Goal: Task Accomplishment & Management: Use online tool/utility

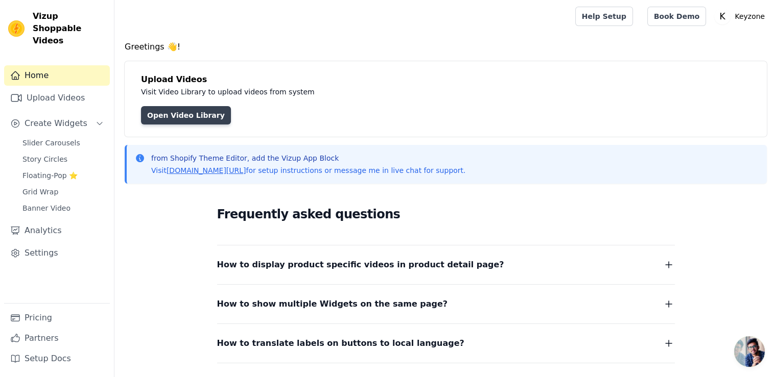
click at [196, 114] on link "Open Video Library" at bounding box center [186, 115] width 90 height 18
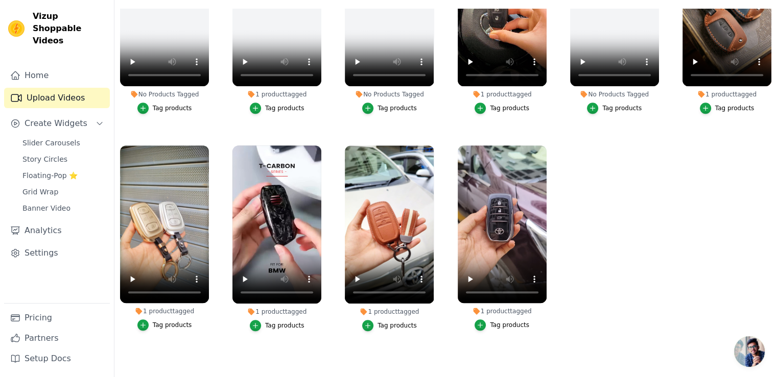
scroll to position [524, 0]
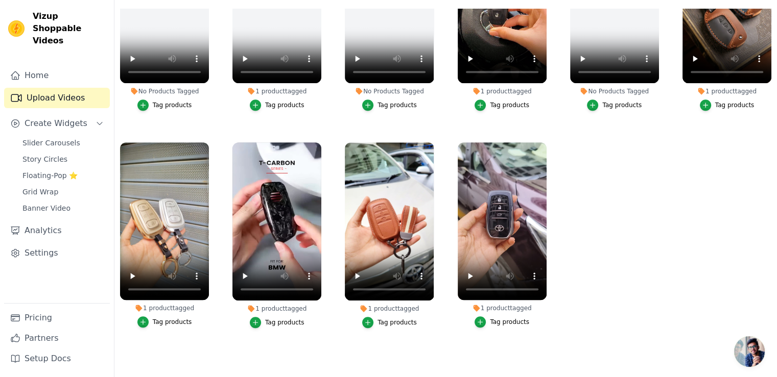
click at [750, 347] on span "Open chat" at bounding box center [749, 351] width 31 height 31
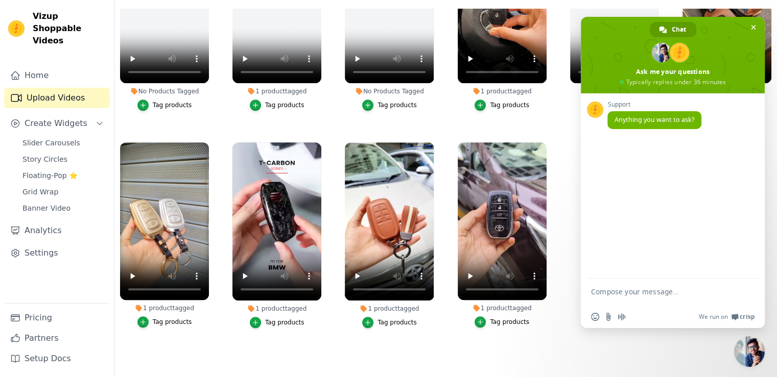
click at [678, 297] on textarea "Compose your message..." at bounding box center [661, 296] width 141 height 18
type textarea "Hello"
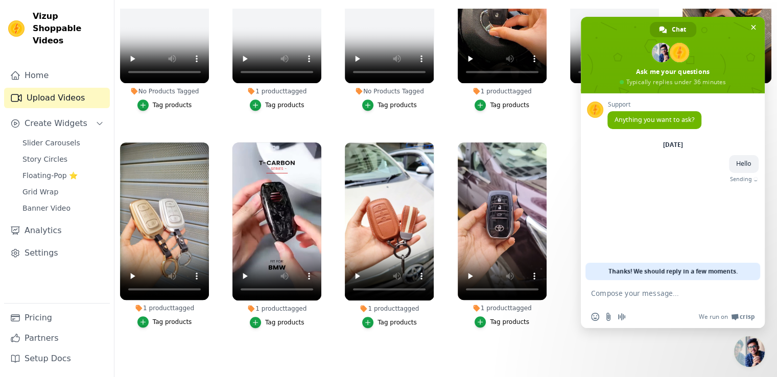
click at [676, 218] on div "Support Anything you want to ask? [DATE] Hello Just now Sending" at bounding box center [673, 186] width 184 height 187
click at [655, 295] on textarea "Compose your message..." at bounding box center [661, 293] width 141 height 9
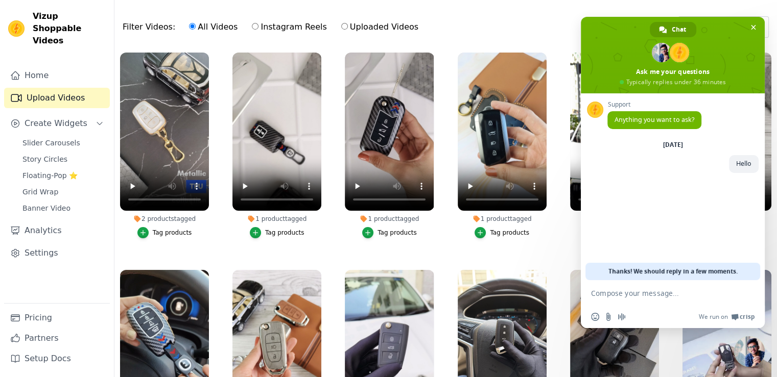
scroll to position [0, 0]
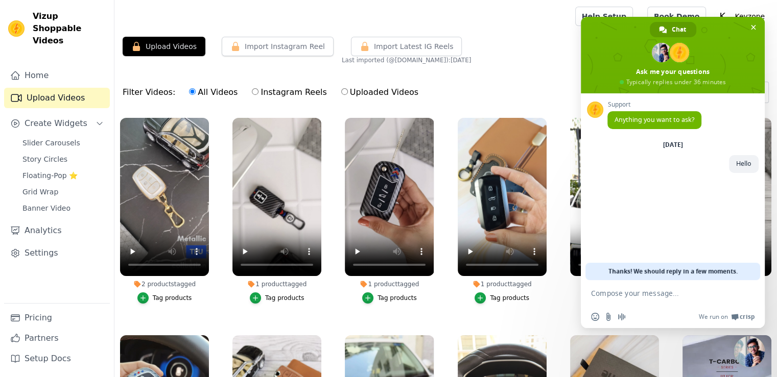
click at [521, 35] on main "Upload Videos Import Instagram Reel Import Latest Instagram Reels Import Latest…" at bounding box center [445, 257] width 662 height 449
click at [45, 171] on span "Floating-Pop ⭐" at bounding box center [49, 176] width 55 height 10
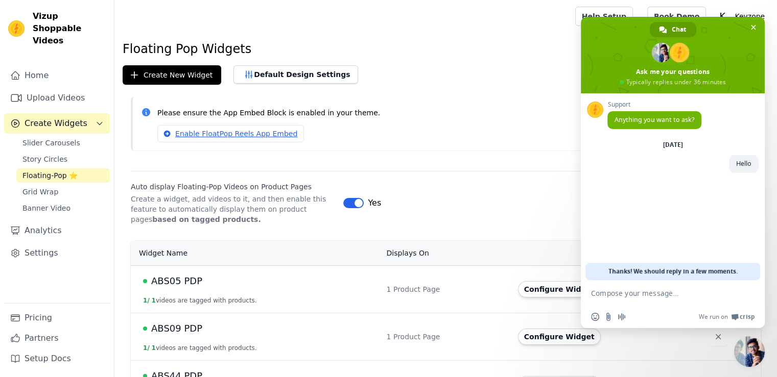
click at [652, 295] on textarea "Compose your message..." at bounding box center [661, 293] width 141 height 9
click at [658, 293] on textarea "Compose your message..." at bounding box center [661, 293] width 141 height 9
type textarea "I wanted to know if I can upload youtube videos here"
click at [552, 108] on p "Please ensure the App Embed Block is enabled in your theme." at bounding box center [454, 113] width 595 height 12
click at [753, 26] on span "Close chat" at bounding box center [753, 27] width 5 height 5
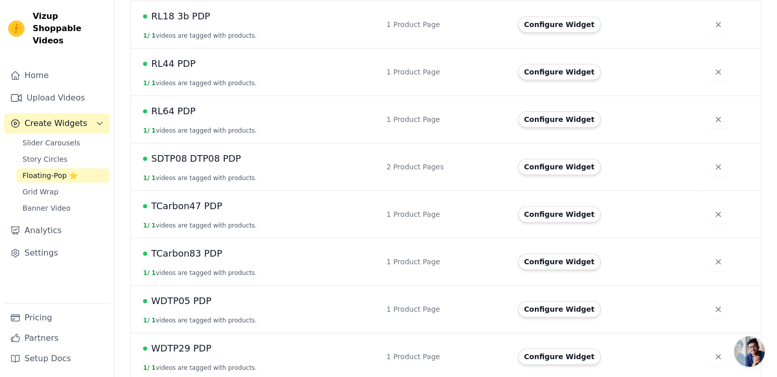
scroll to position [744, 0]
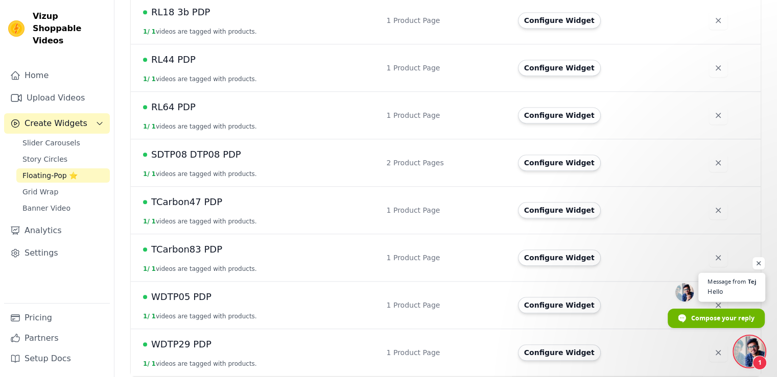
click at [723, 288] on span "Hello" at bounding box center [731, 292] width 48 height 10
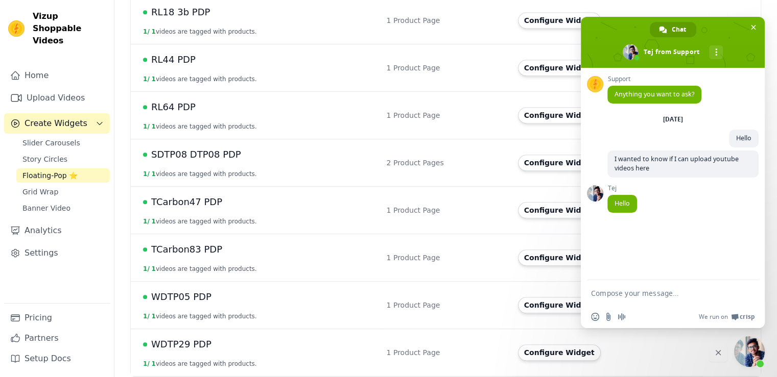
click at [635, 293] on textarea "Compose your message..." at bounding box center [661, 293] width 141 height 9
type textarea "Hello"
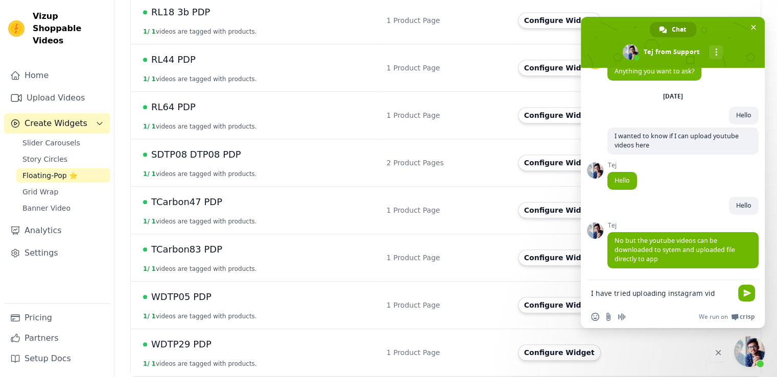
scroll to position [27, 0]
type textarea "I"
type textarea "ok"
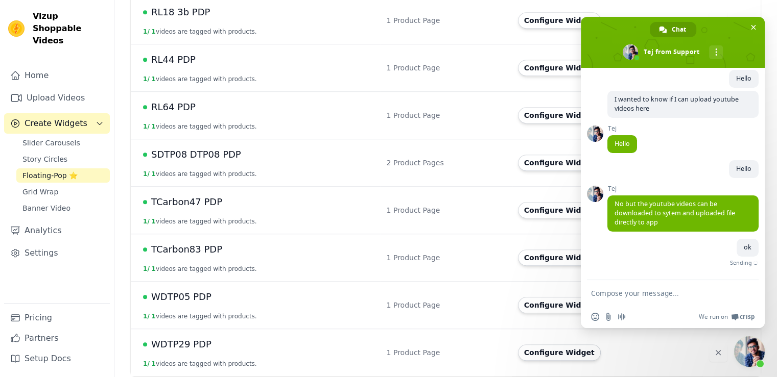
scroll to position [52, 0]
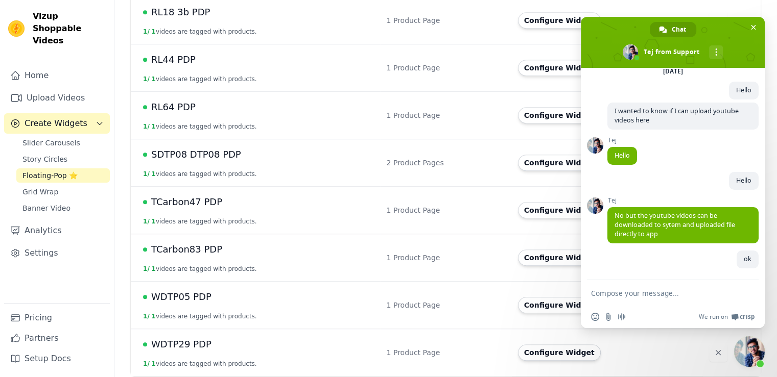
click at [713, 260] on div "ok Just now" at bounding box center [682, 265] width 151 height 29
click at [683, 291] on textarea "Compose your message..." at bounding box center [661, 293] width 141 height 9
type textarea "Will it slow the website down ?"
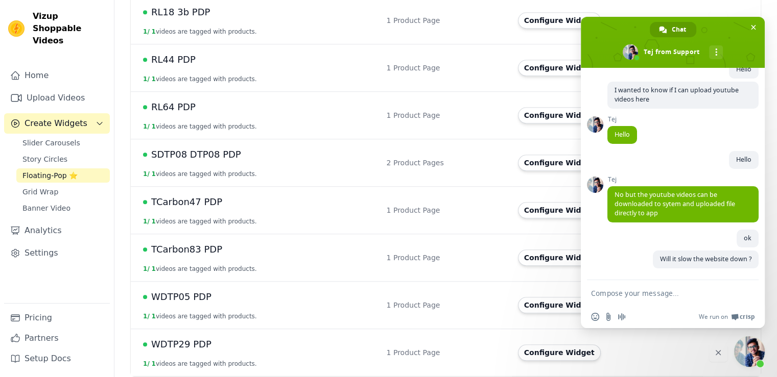
scroll to position [74, 0]
click at [658, 238] on div "ok Just now" at bounding box center [682, 240] width 151 height 21
click at [658, 237] on div "ok A few seconds ago" at bounding box center [682, 240] width 151 height 21
click at [664, 223] on div "Tej No but the youtube videos can be downloaded to sytem and uploaded file dire…" at bounding box center [682, 203] width 151 height 54
click at [751, 25] on span "Close chat" at bounding box center [753, 27] width 5 height 5
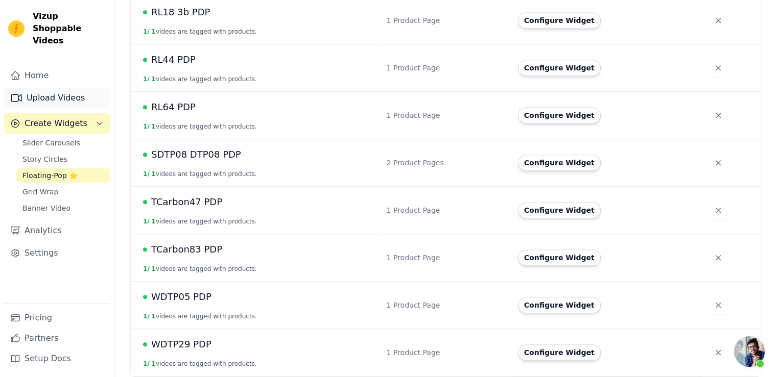
click at [49, 88] on link "Upload Videos" at bounding box center [57, 98] width 106 height 20
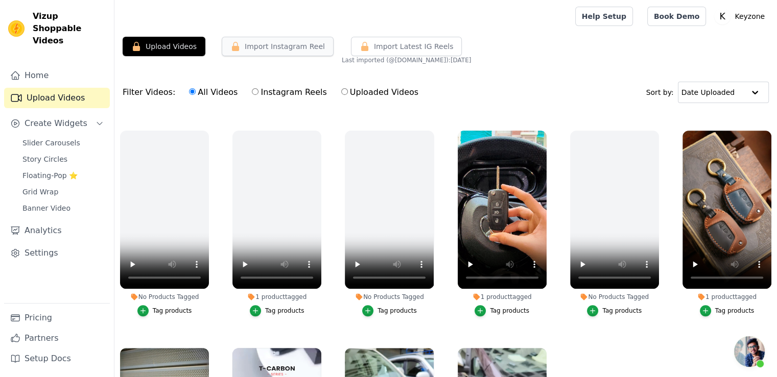
click at [263, 41] on button "Import Instagram Reel" at bounding box center [278, 46] width 112 height 19
click at [257, 43] on button "Import Instagram Reel" at bounding box center [278, 46] width 112 height 19
click at [496, 68] on div "Upload Videos Import Instagram Reel Import Latest Instagram Reels Import Latest…" at bounding box center [445, 247] width 662 height 420
click at [159, 49] on button "Upload Videos" at bounding box center [164, 46] width 83 height 19
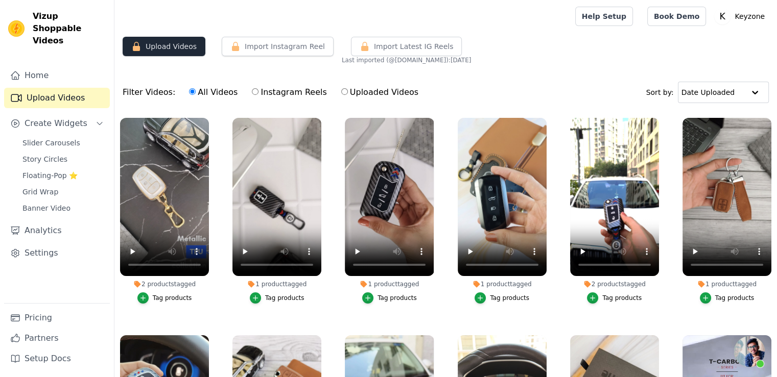
click at [141, 47] on button "Upload Videos" at bounding box center [164, 46] width 83 height 19
click at [47, 319] on link "Pricing" at bounding box center [57, 318] width 106 height 20
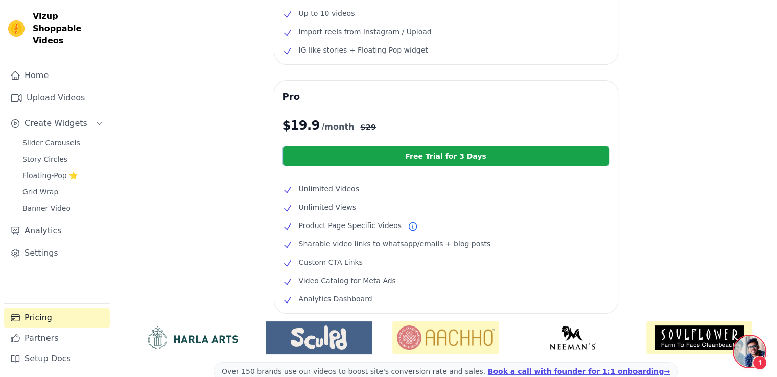
scroll to position [153, 0]
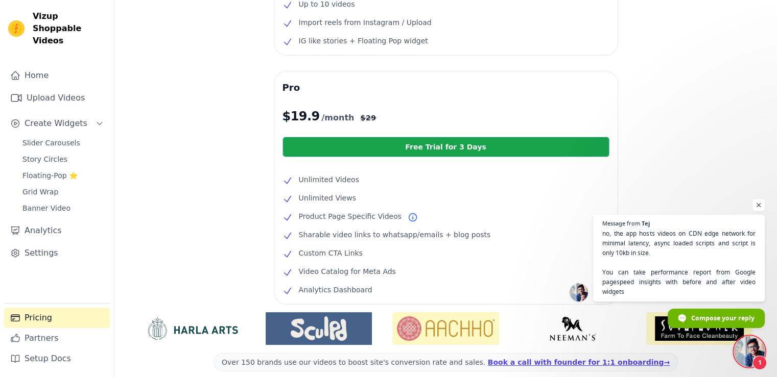
click at [747, 343] on span "Open chat" at bounding box center [749, 351] width 31 height 31
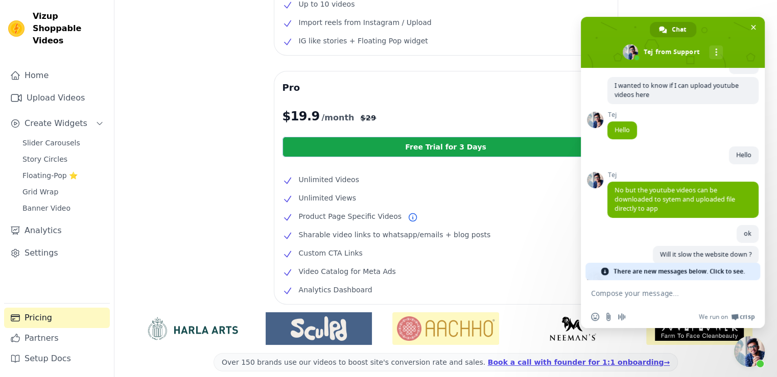
scroll to position [184, 0]
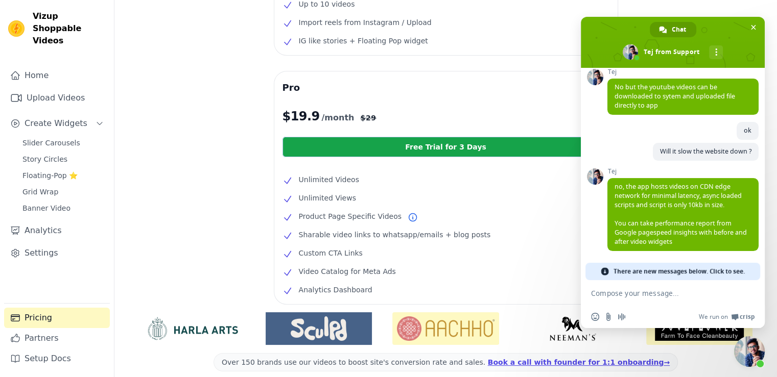
click at [677, 297] on textarea "Compose your message..." at bounding box center [661, 293] width 141 height 9
type textarea "ok"
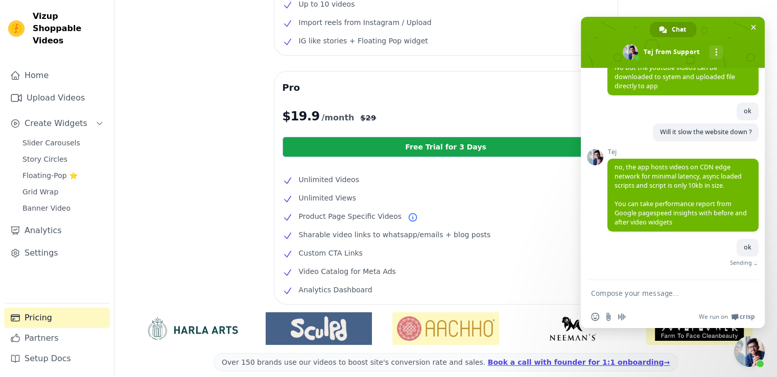
scroll to position [192, 0]
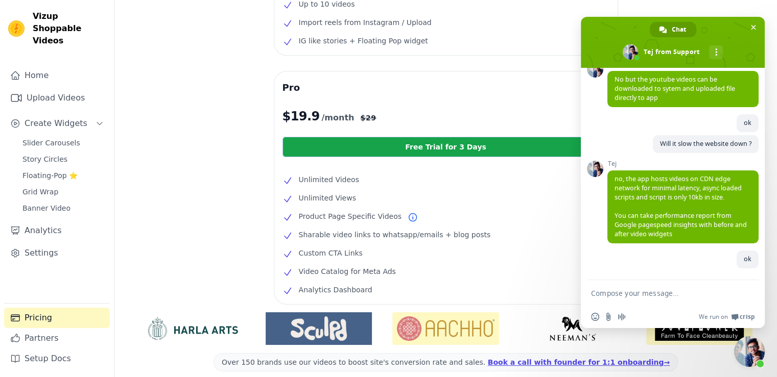
click at [678, 296] on textarea "Compose your message..." at bounding box center [661, 293] width 141 height 9
click at [238, 172] on div "Free $0 /month Current Plan Up to 10 videos Import reels from Instagram / Uploa…" at bounding box center [445, 160] width 662 height 537
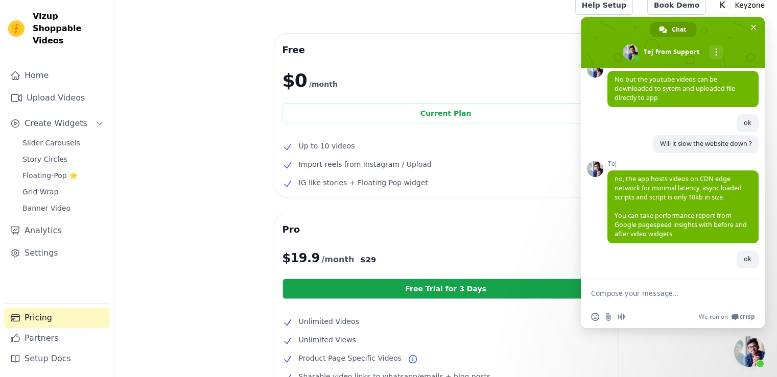
scroll to position [0, 0]
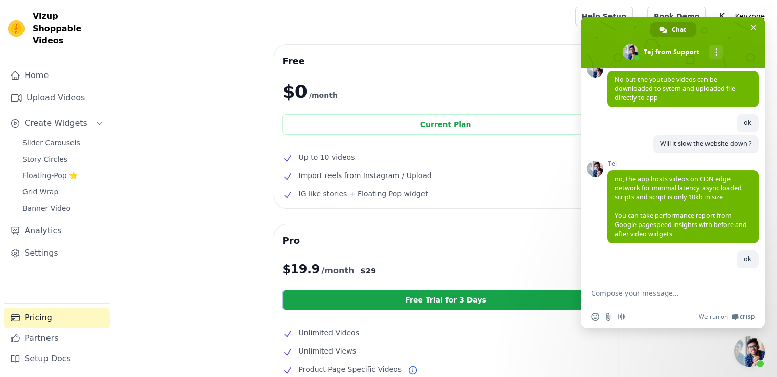
click at [674, 297] on textarea "Compose your message..." at bounding box center [661, 293] width 141 height 9
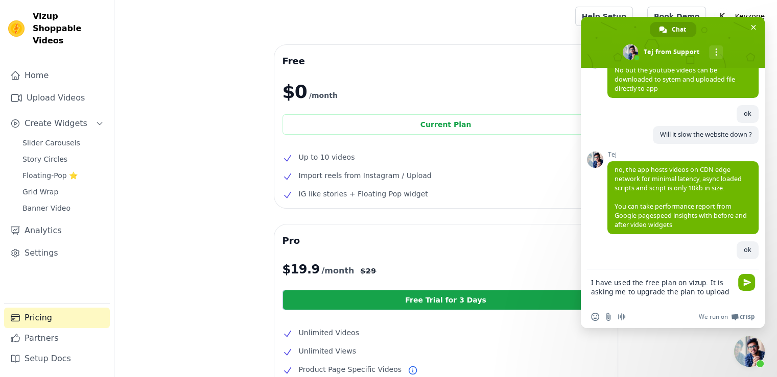
scroll to position [202, 0]
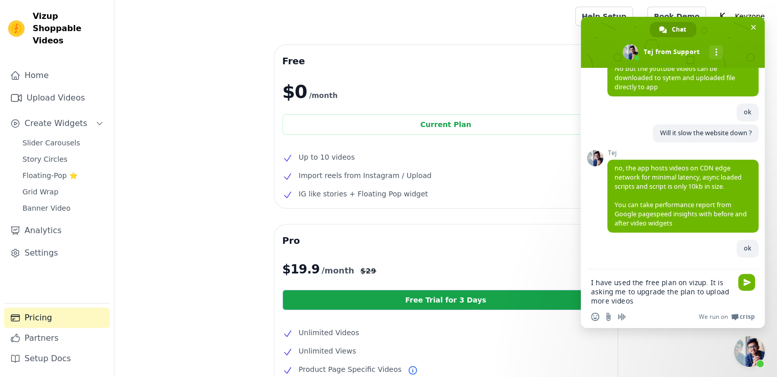
type textarea "I have used the free plan on vizup. It is asking me to upgrade the plan to uplo…"
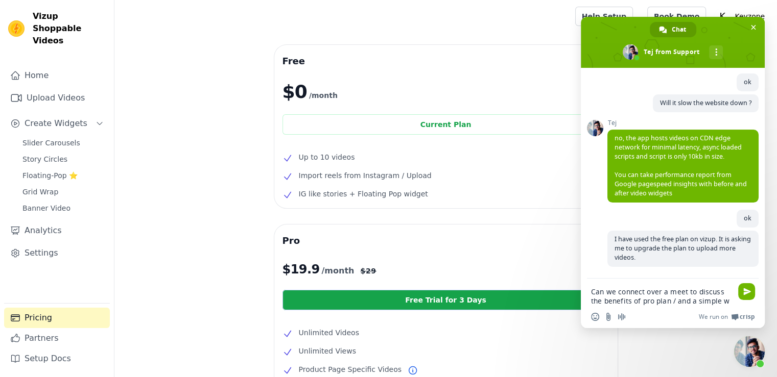
scroll to position [243, 0]
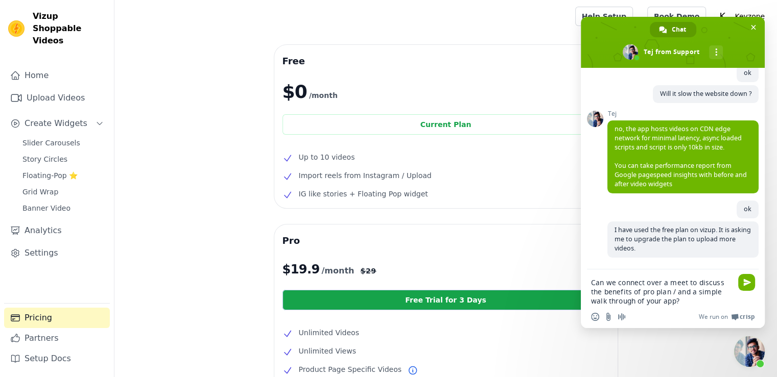
click at [645, 280] on textarea "Can we connect over a meet to discuss the benefits of pro plan / and a simple w…" at bounding box center [661, 292] width 141 height 28
type textarea "Can we connect [DATE] over a meet to discuss the benefits of pro plan / and a s…"
click at [713, 301] on textarea "Can we connect [DATE] over a meet to discuss the benefits of pro plan / and a s…" at bounding box center [661, 292] width 141 height 28
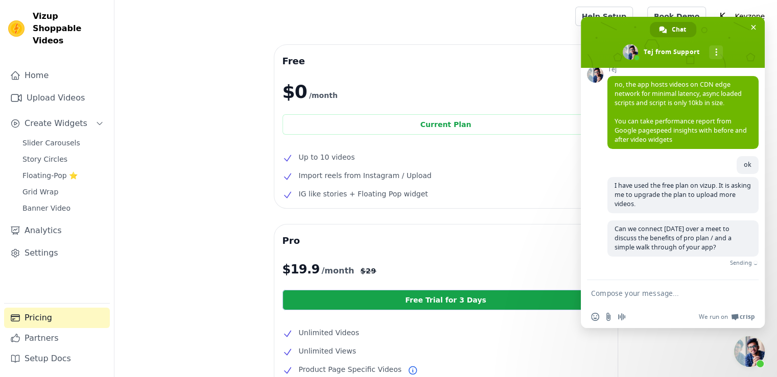
scroll to position [273, 0]
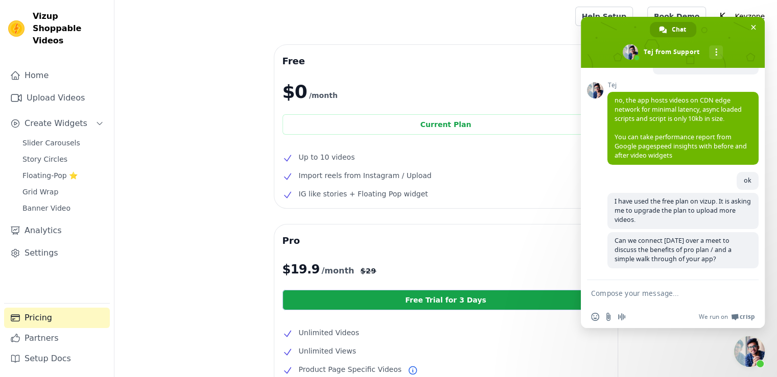
click at [693, 296] on textarea "Compose your message..." at bounding box center [661, 293] width 141 height 9
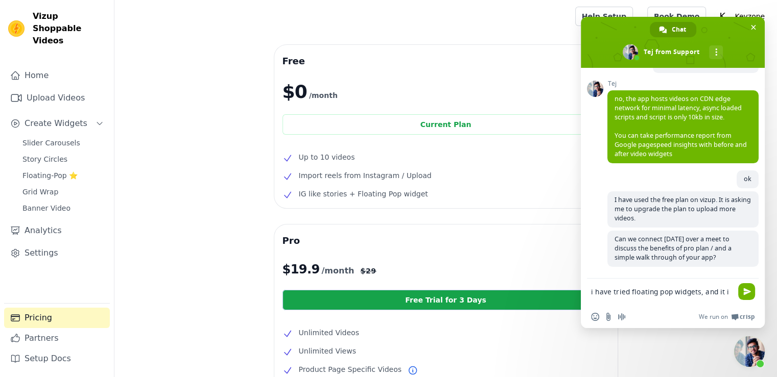
scroll to position [275, 0]
type textarea "i have tried floating pop widgets, and it is working well for us."
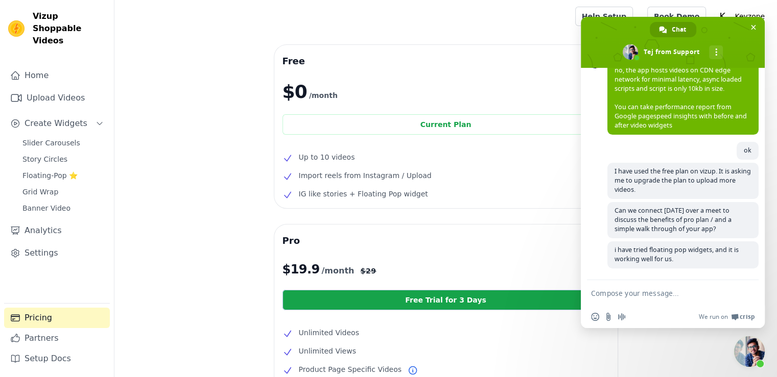
scroll to position [304, 0]
click at [594, 150] on div "Support Anything you want to ask? [DATE] Hello 4 minutes ago I wanted to know i…" at bounding box center [673, 174] width 184 height 212
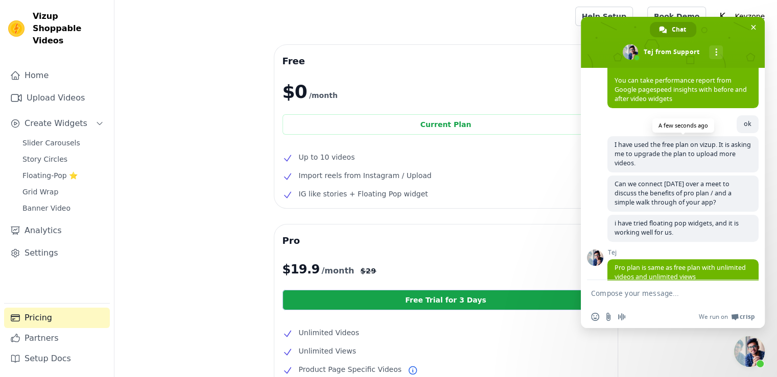
scroll to position [349, 0]
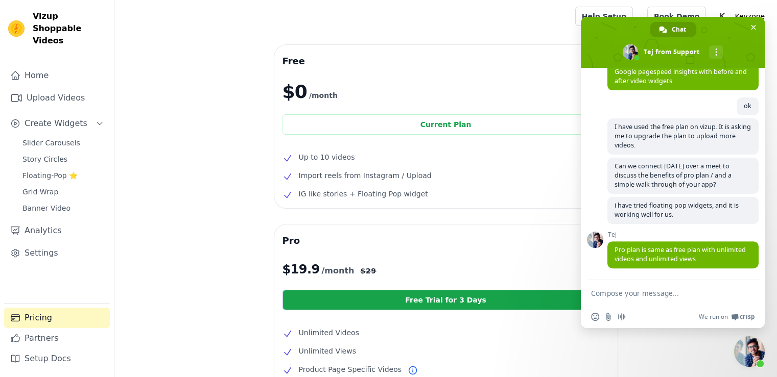
click at [671, 291] on textarea "Compose your message..." at bounding box center [661, 293] width 141 height 9
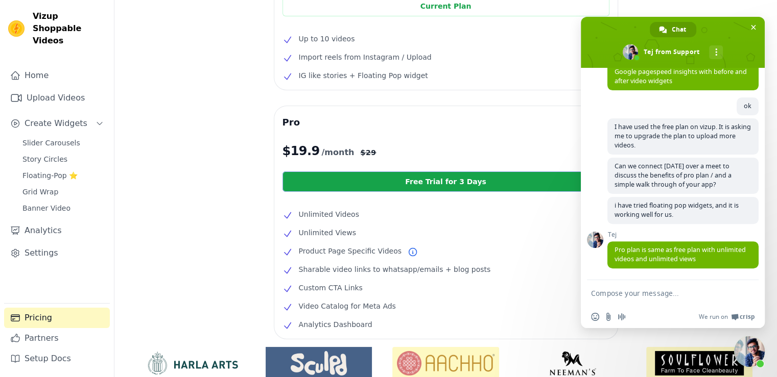
scroll to position [153, 0]
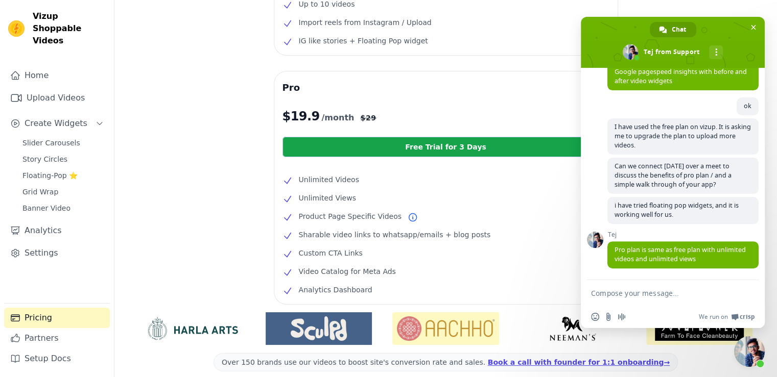
click at [686, 225] on div "i have tried floating pop widgets, and it is working well for us. A few seconds…" at bounding box center [682, 214] width 151 height 34
type textarea "ok"
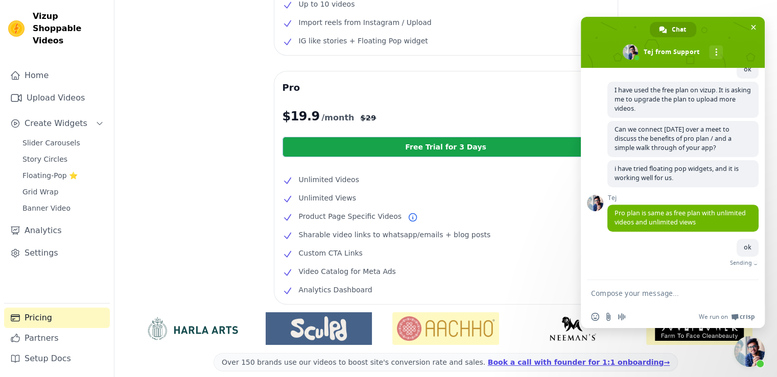
scroll to position [374, 0]
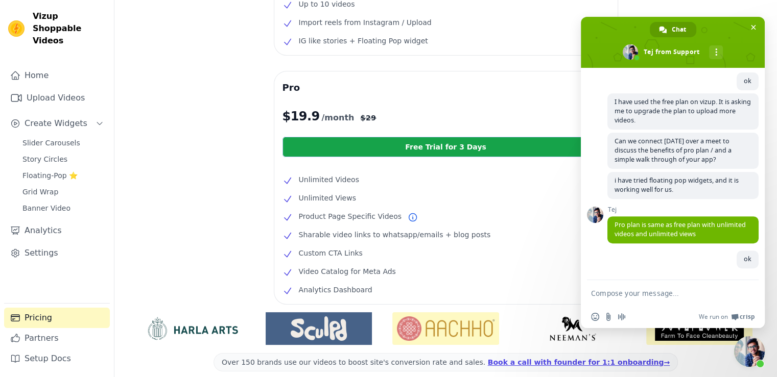
click at [727, 203] on div "i have tried floating pop widgets, and it is working well for us. A few seconds…" at bounding box center [682, 189] width 151 height 34
click at [747, 26] on span "Close chat" at bounding box center [752, 27] width 11 height 11
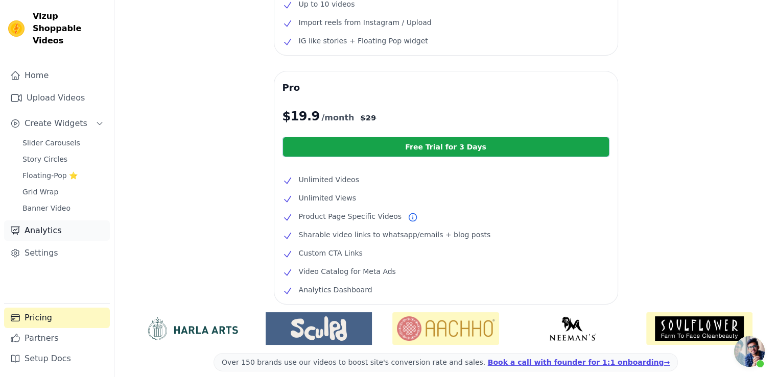
click at [41, 221] on link "Analytics" at bounding box center [57, 231] width 106 height 20
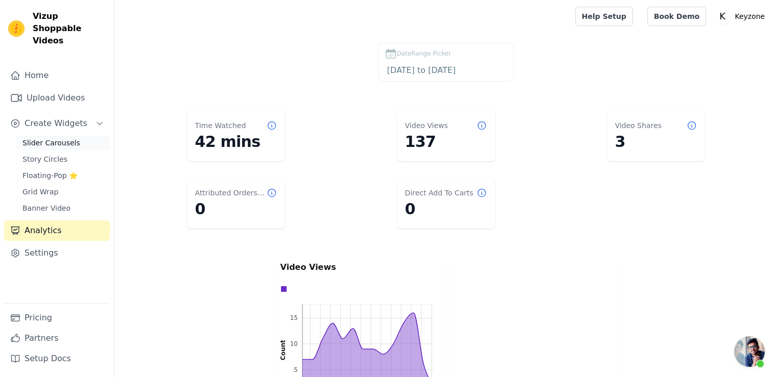
click at [53, 138] on span "Slider Carousels" at bounding box center [51, 143] width 58 height 10
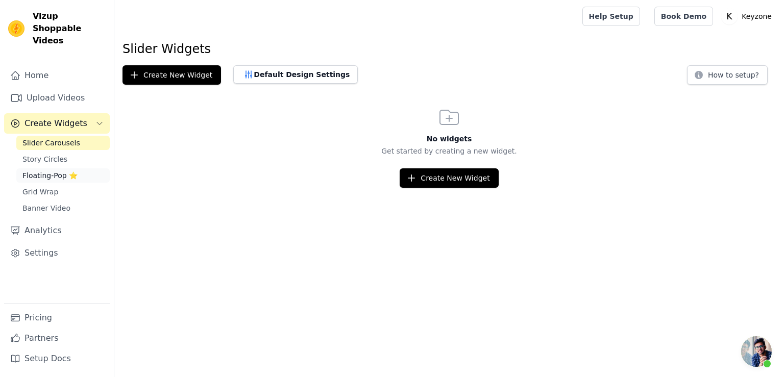
click at [37, 171] on span "Floating-Pop ⭐" at bounding box center [49, 176] width 55 height 10
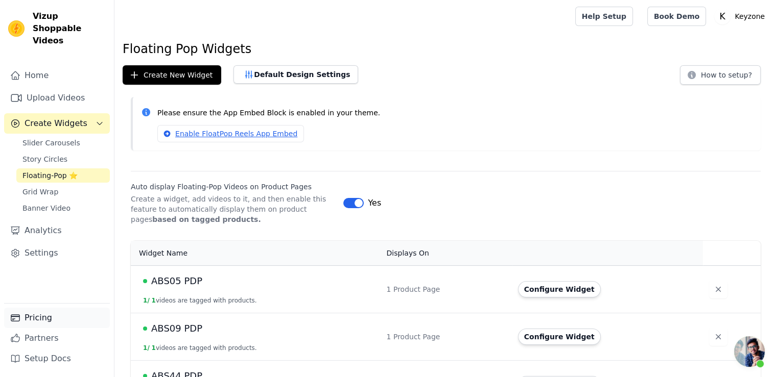
click at [31, 313] on link "Pricing" at bounding box center [57, 318] width 106 height 20
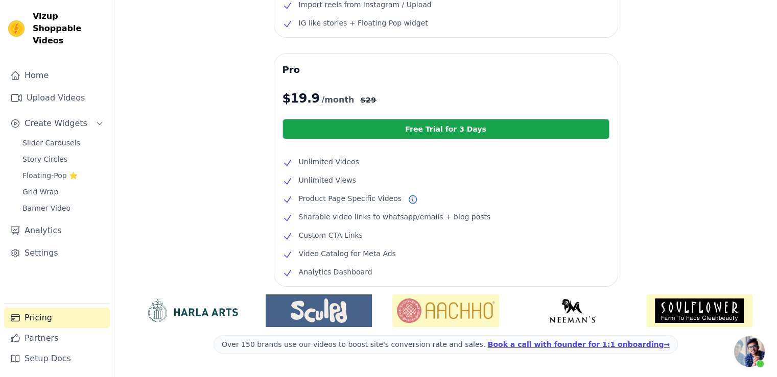
scroll to position [154, 0]
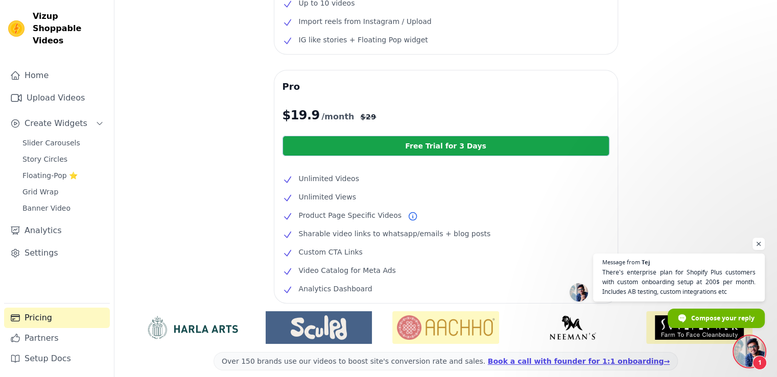
click at [750, 351] on span "Open chat" at bounding box center [749, 351] width 31 height 31
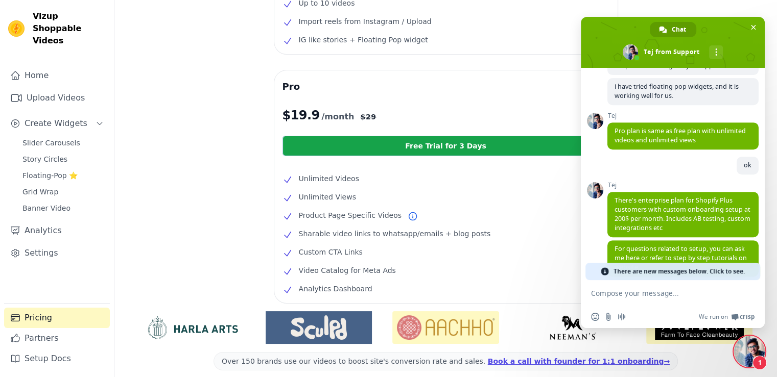
scroll to position [479, 0]
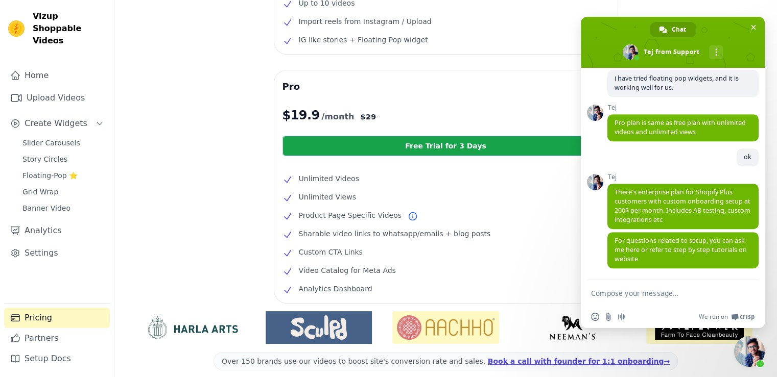
click at [669, 293] on textarea "Compose your message..." at bounding box center [661, 293] width 141 height 9
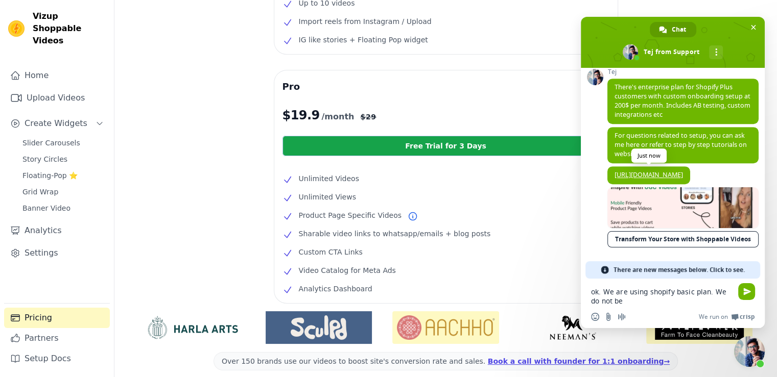
scroll to position [568, 0]
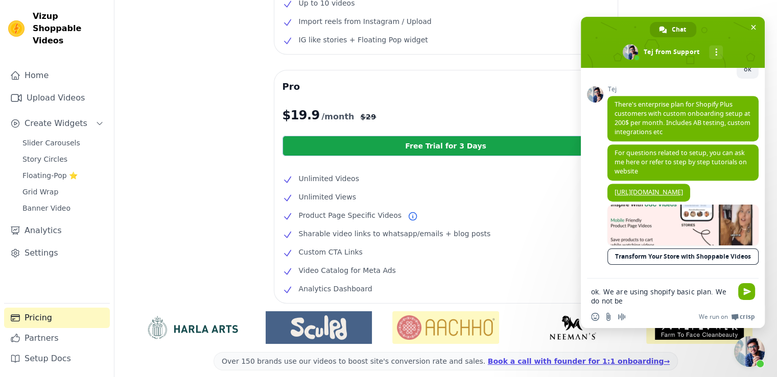
click at [629, 302] on textarea "ok. We are using shopify basic plan. We do not be" at bounding box center [661, 296] width 141 height 18
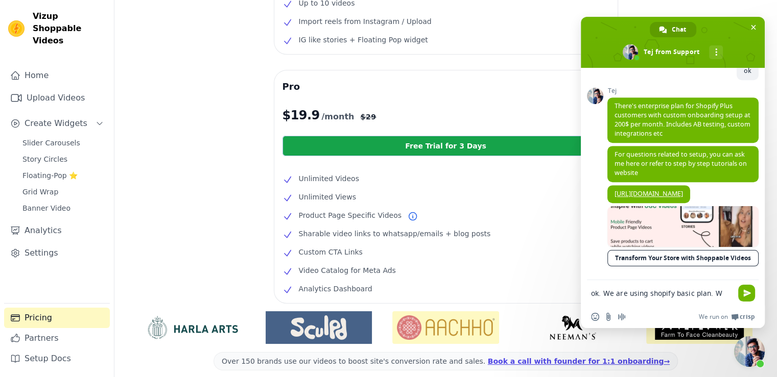
scroll to position [566, 0]
drag, startPoint x: 715, startPoint y: 291, endPoint x: 605, endPoint y: 306, distance: 111.8
click at [605, 306] on div "ok. We are using shopify basic plan. Insert an emoji Send a file Audio message …" at bounding box center [673, 304] width 184 height 48
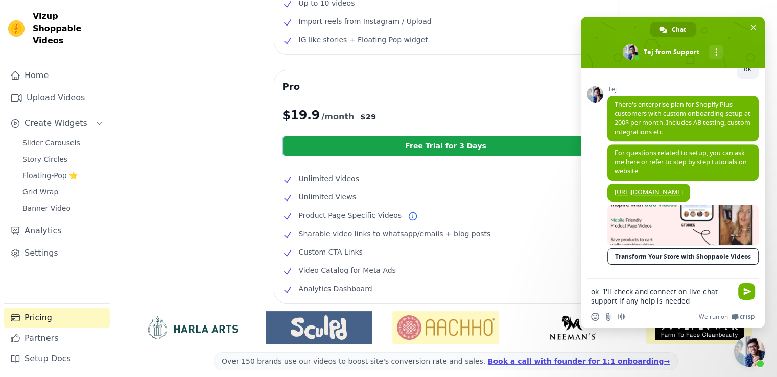
type textarea "ok. I'll check and connect on live chat support if any help is needed."
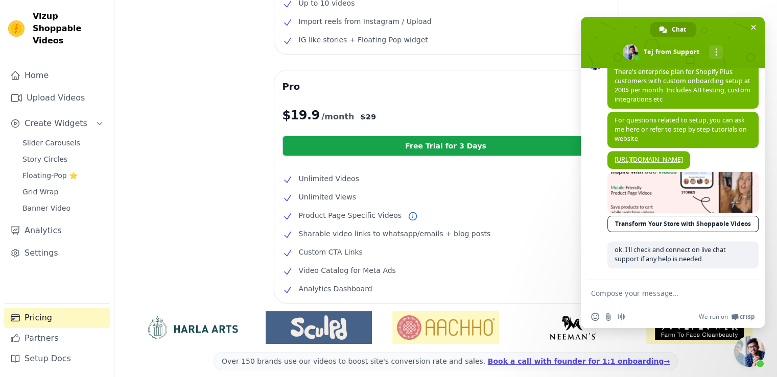
scroll to position [601, 0]
type textarea "thank you for your time."
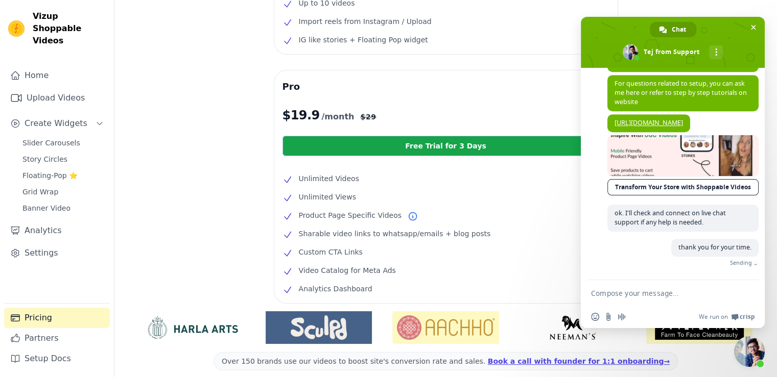
scroll to position [622, 0]
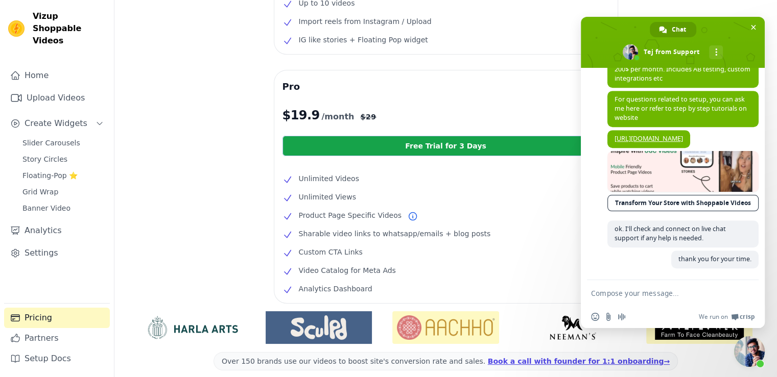
click at [625, 261] on div "thank you for your time. Just now" at bounding box center [682, 265] width 151 height 29
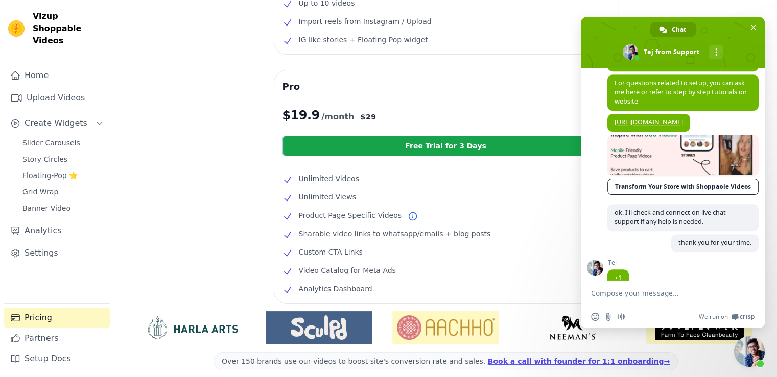
scroll to position [658, 0]
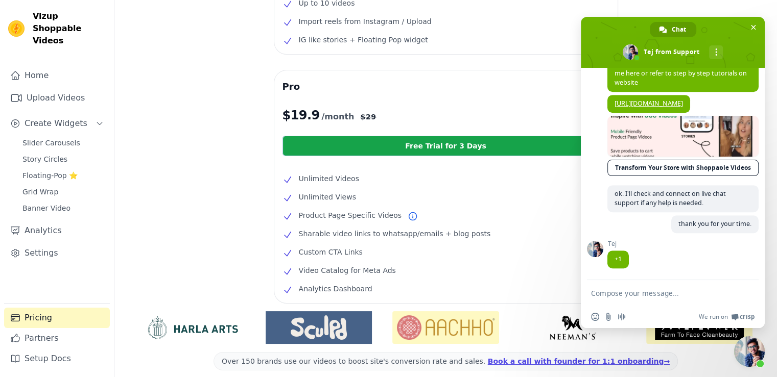
click at [646, 259] on div "Tej +1 A few seconds ago" at bounding box center [682, 259] width 151 height 39
click at [715, 51] on span "More channels" at bounding box center [716, 52] width 2 height 7
click at [648, 250] on div "Tej +1 A minute ago" at bounding box center [682, 259] width 151 height 39
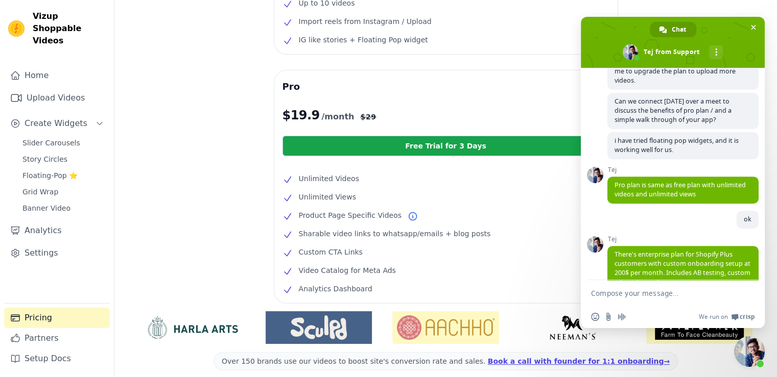
scroll to position [351, 0]
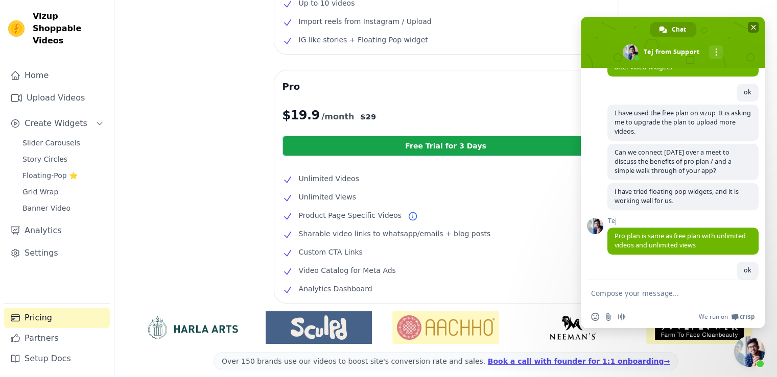
click at [756, 29] on span "Close chat" at bounding box center [752, 27] width 11 height 11
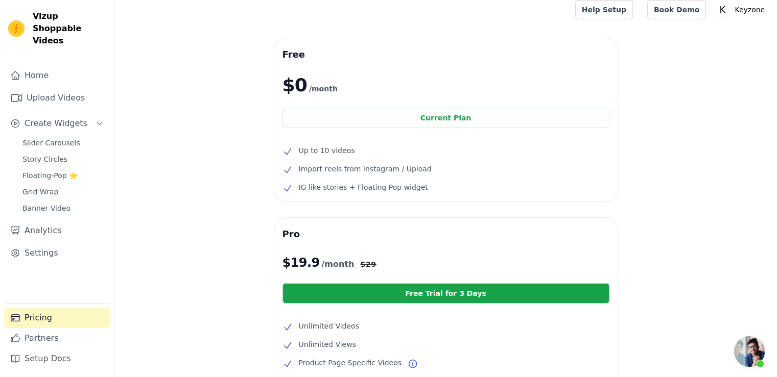
scroll to position [0, 0]
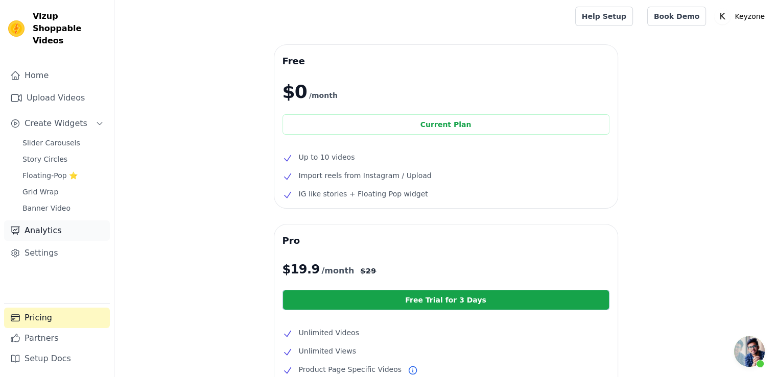
click at [50, 221] on link "Analytics" at bounding box center [57, 231] width 106 height 20
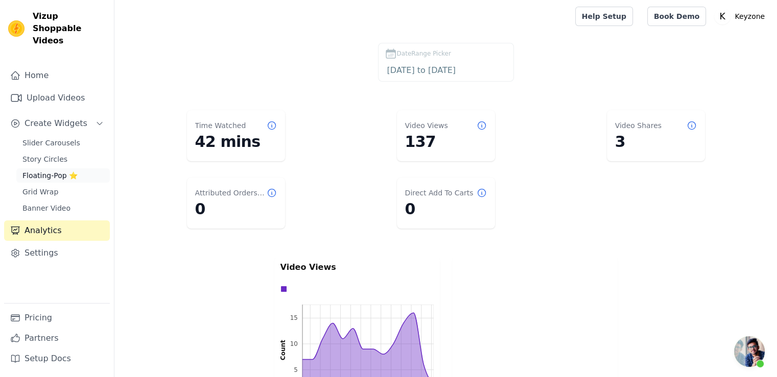
click at [50, 171] on span "Floating-Pop ⭐" at bounding box center [49, 176] width 55 height 10
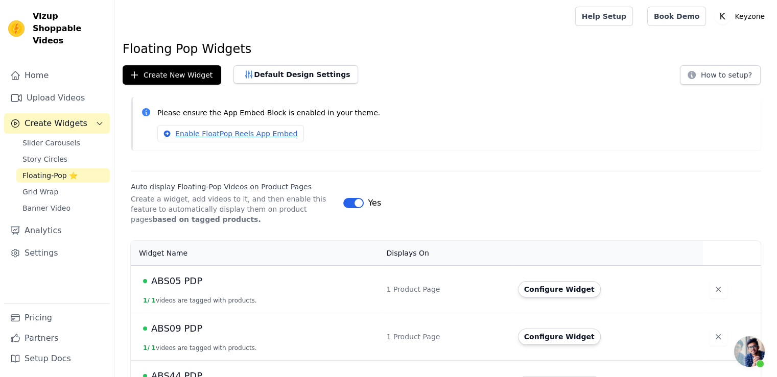
scroll to position [204, 0]
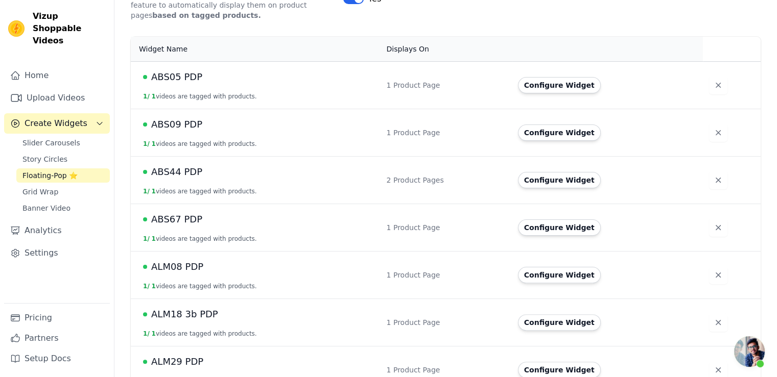
click at [200, 313] on span "ALM18 3b PDP" at bounding box center [184, 314] width 67 height 14
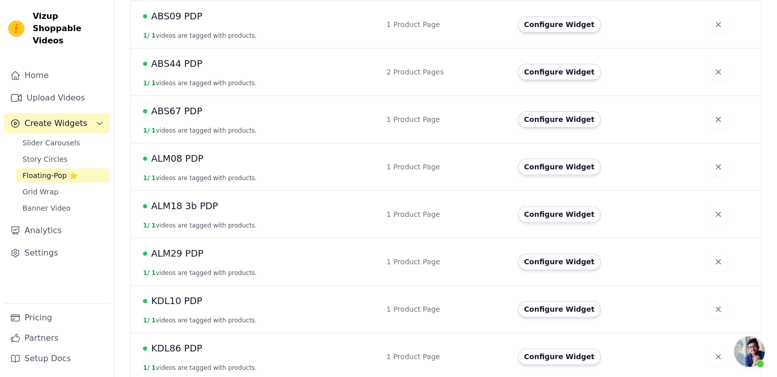
scroll to position [335, 0]
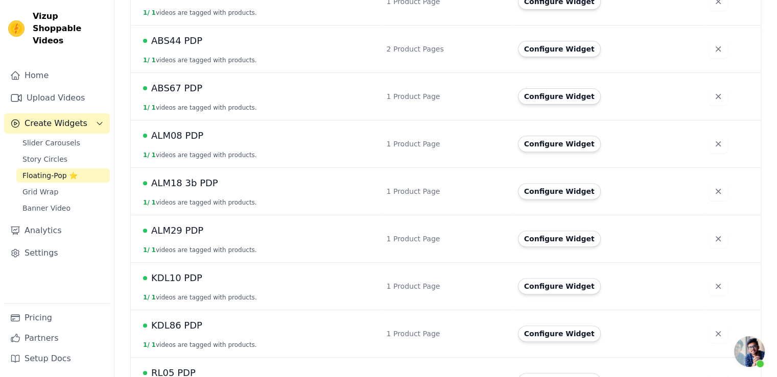
click at [180, 131] on span "ALM08 PDP" at bounding box center [177, 136] width 52 height 14
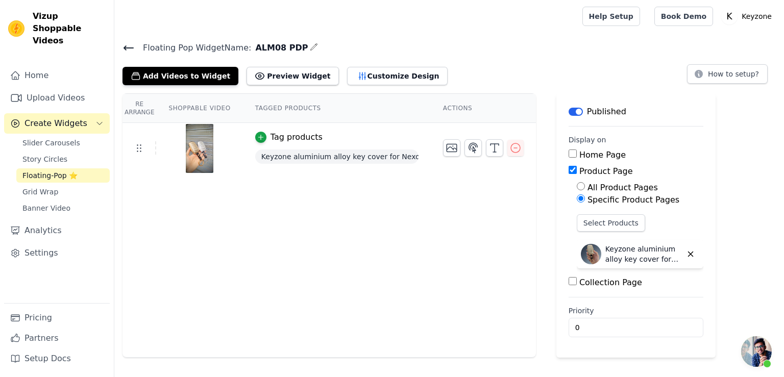
click at [572, 111] on button "Label" at bounding box center [576, 112] width 14 height 8
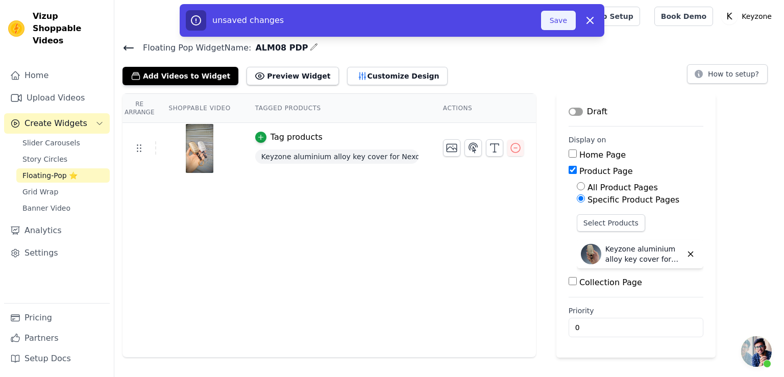
click at [560, 27] on button "Save" at bounding box center [558, 20] width 35 height 19
click at [564, 20] on button "Save" at bounding box center [558, 20] width 35 height 19
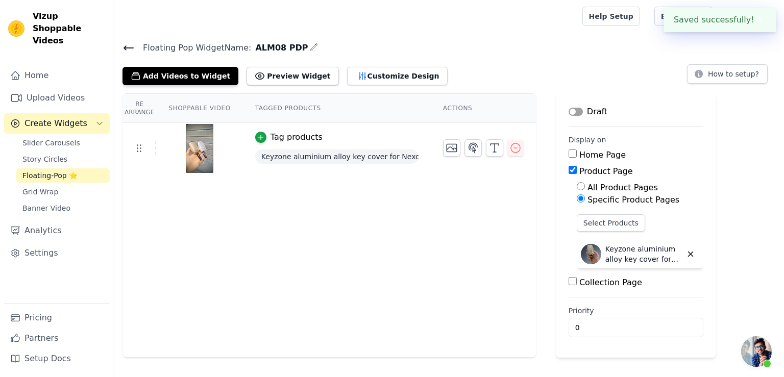
click at [124, 43] on icon at bounding box center [129, 48] width 12 height 12
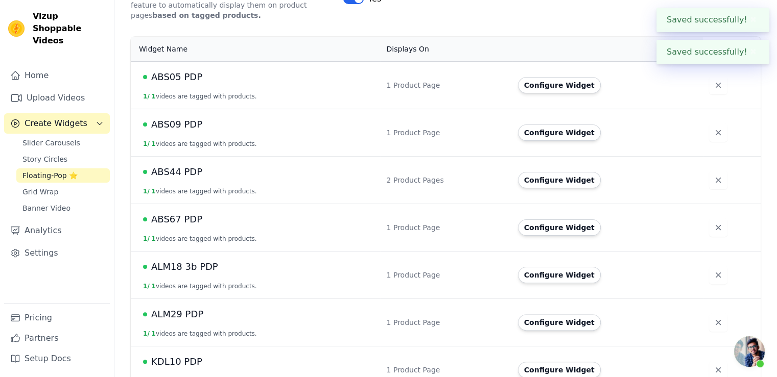
scroll to position [255, 0]
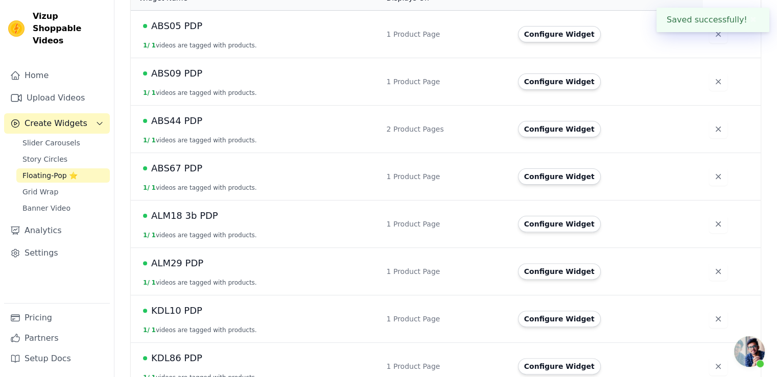
click at [184, 260] on span "ALM29 PDP" at bounding box center [177, 263] width 52 height 14
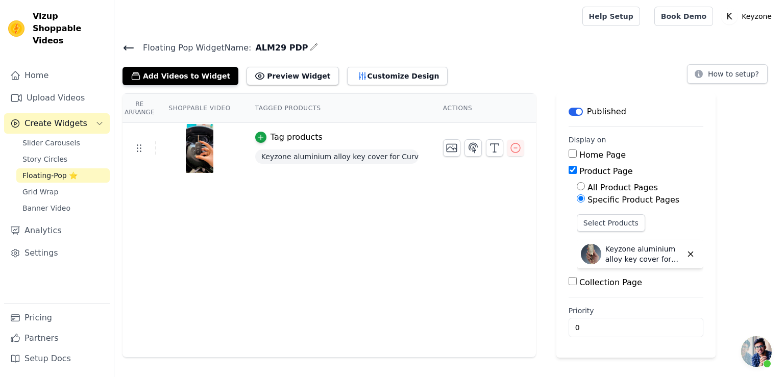
click at [570, 110] on button "Label" at bounding box center [576, 112] width 14 height 8
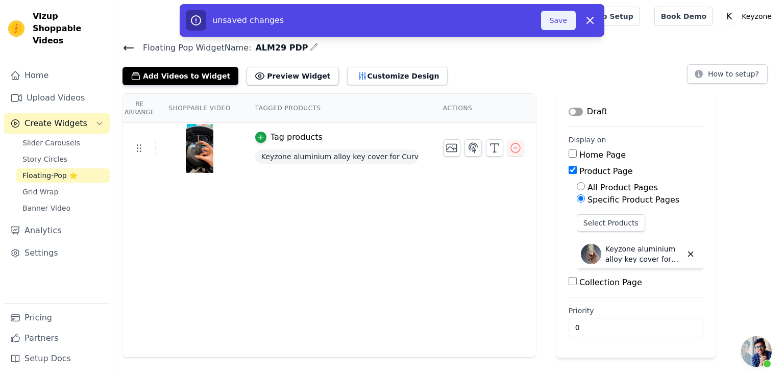
click at [559, 21] on button "Save" at bounding box center [558, 20] width 35 height 19
click at [563, 21] on button "Save" at bounding box center [558, 20] width 35 height 19
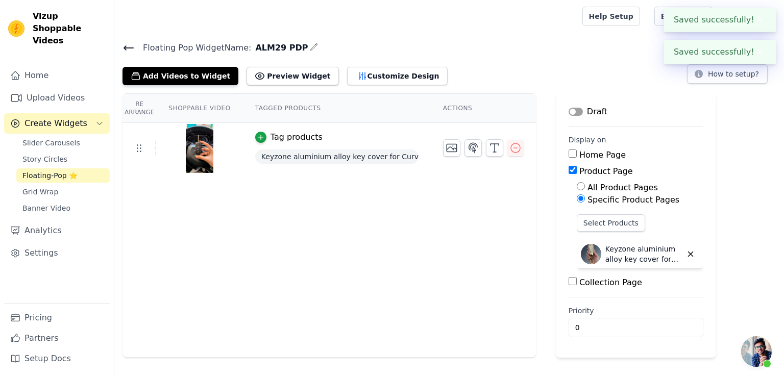
click at [132, 46] on icon at bounding box center [129, 48] width 12 height 12
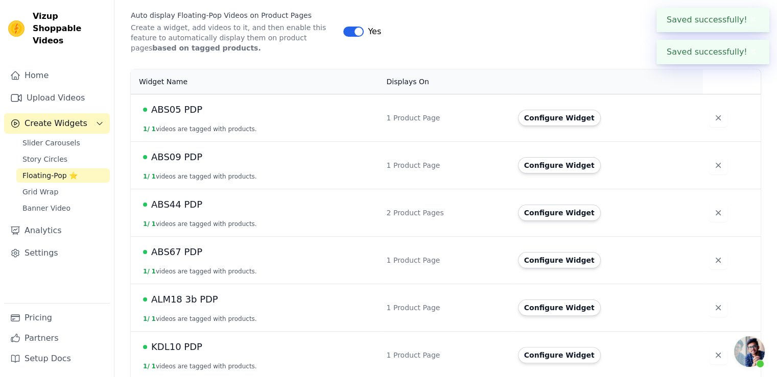
scroll to position [255, 0]
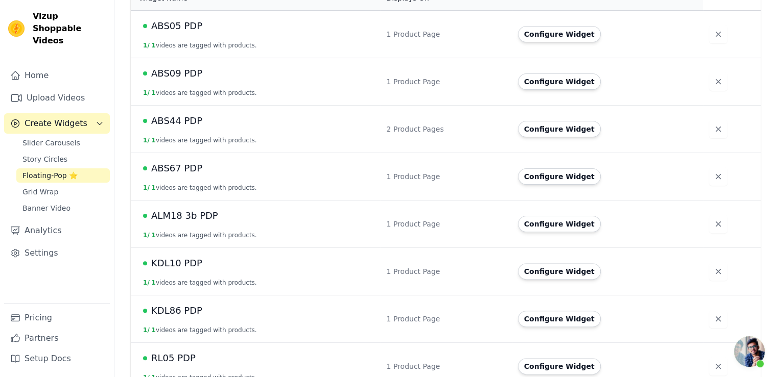
click at [174, 216] on span "ALM18 3b PDP" at bounding box center [184, 216] width 67 height 14
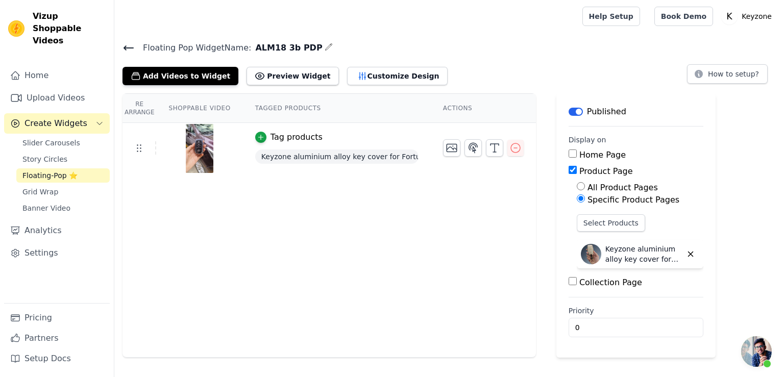
click at [572, 113] on button "Label" at bounding box center [576, 112] width 14 height 8
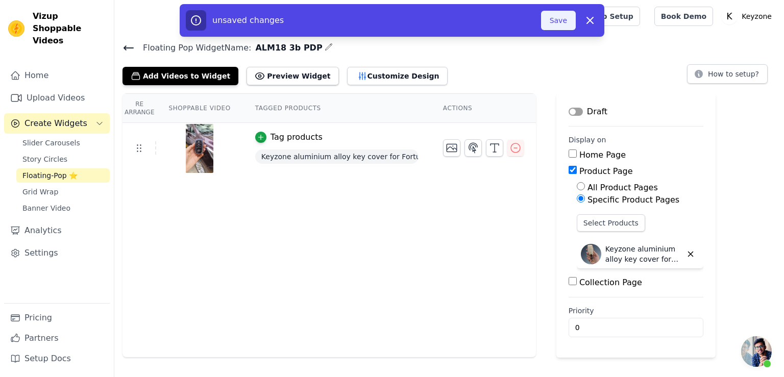
click at [548, 19] on button "Save" at bounding box center [558, 20] width 35 height 19
click at [564, 24] on button "Save" at bounding box center [558, 20] width 35 height 19
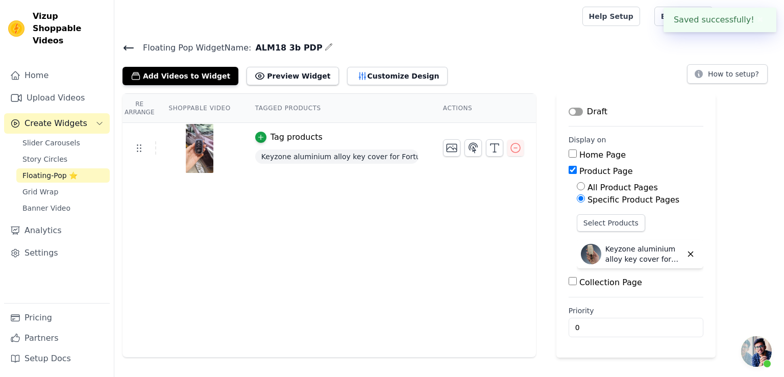
click at [126, 46] on icon at bounding box center [128, 48] width 9 height 4
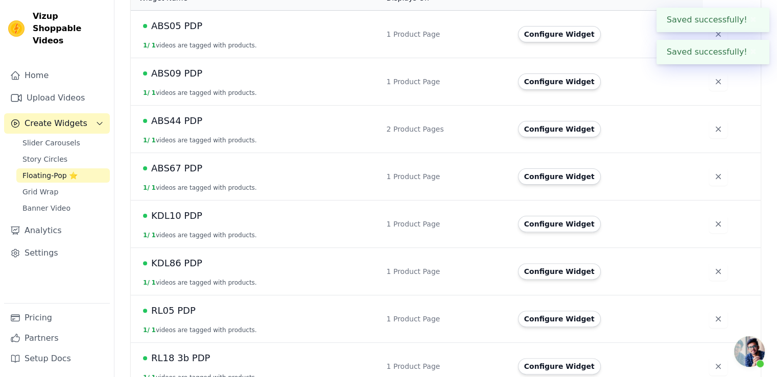
scroll to position [306, 0]
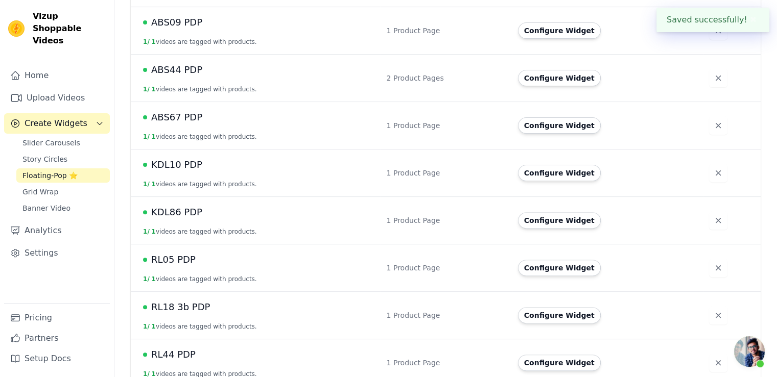
click at [171, 213] on span "KDL86 PDP" at bounding box center [176, 212] width 51 height 14
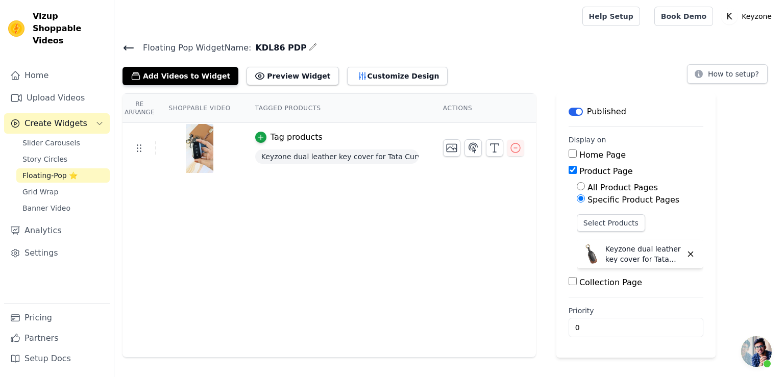
click at [569, 111] on button "Label" at bounding box center [576, 112] width 14 height 8
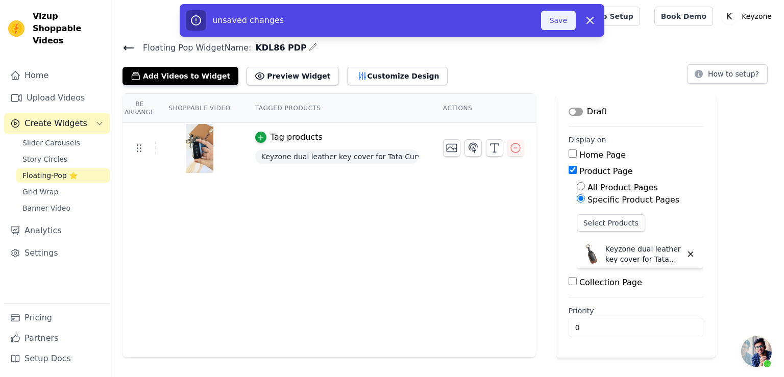
click at [561, 21] on button "Save" at bounding box center [558, 20] width 35 height 19
click at [559, 22] on button "Save" at bounding box center [558, 20] width 35 height 19
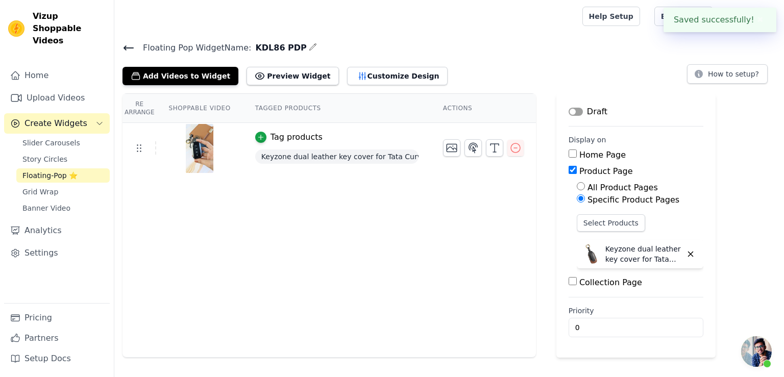
click at [120, 45] on div "Floating Pop Widget Name: KDL86 PDP Add Videos to Widget Preview Widget Customi…" at bounding box center [449, 63] width 670 height 44
click at [128, 47] on icon at bounding box center [128, 48] width 9 height 4
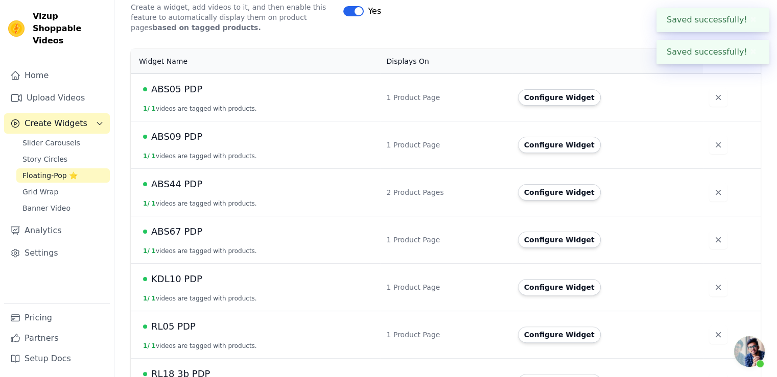
scroll to position [255, 0]
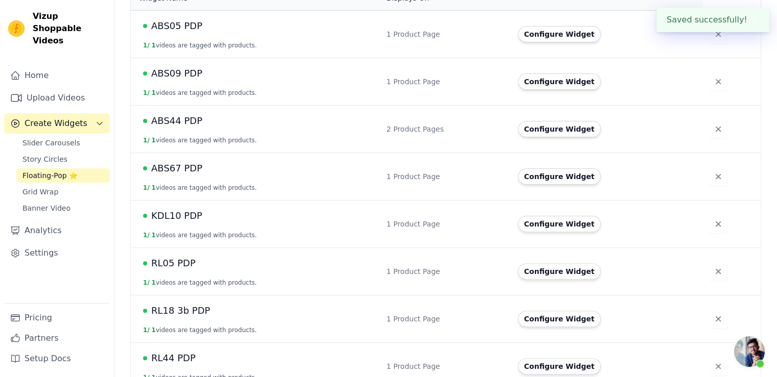
click at [187, 213] on span "KDL10 PDP" at bounding box center [176, 216] width 51 height 14
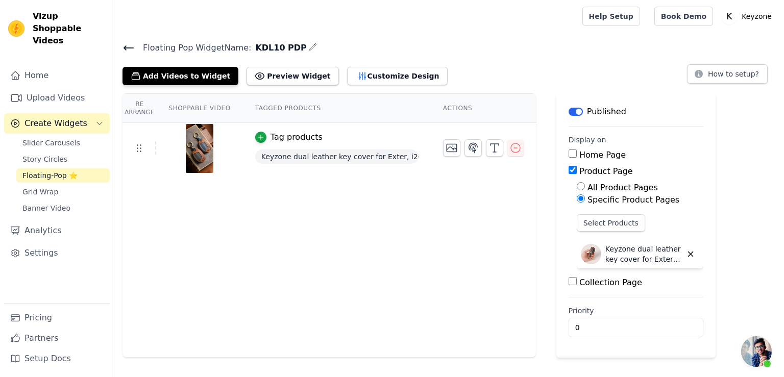
click at [572, 113] on button "Label" at bounding box center [576, 112] width 14 height 8
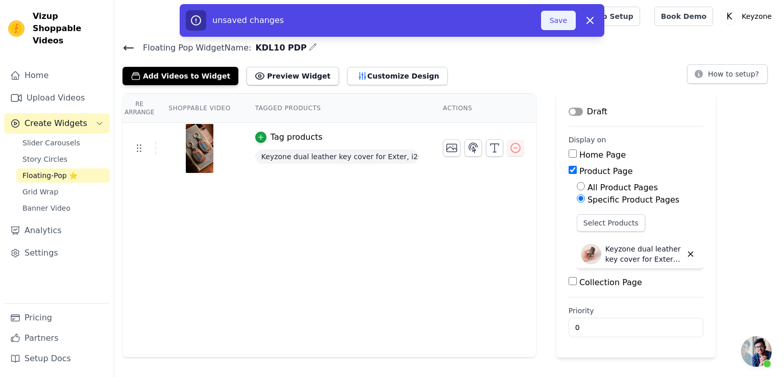
click at [561, 26] on button "Save" at bounding box center [558, 20] width 35 height 19
click at [560, 23] on button "Save" at bounding box center [558, 20] width 35 height 19
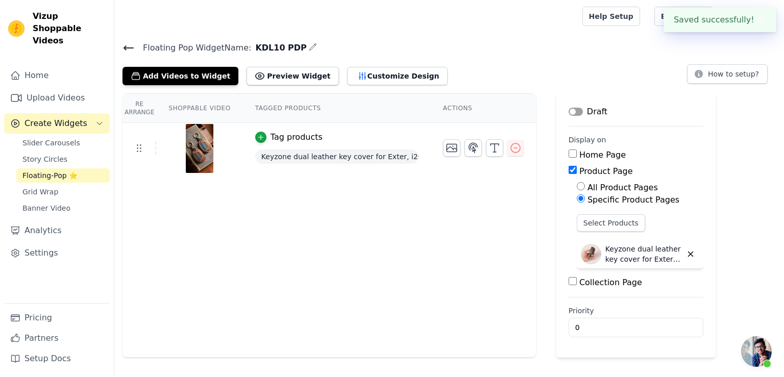
click at [127, 50] on icon at bounding box center [129, 48] width 12 height 12
